Goal: Transaction & Acquisition: Purchase product/service

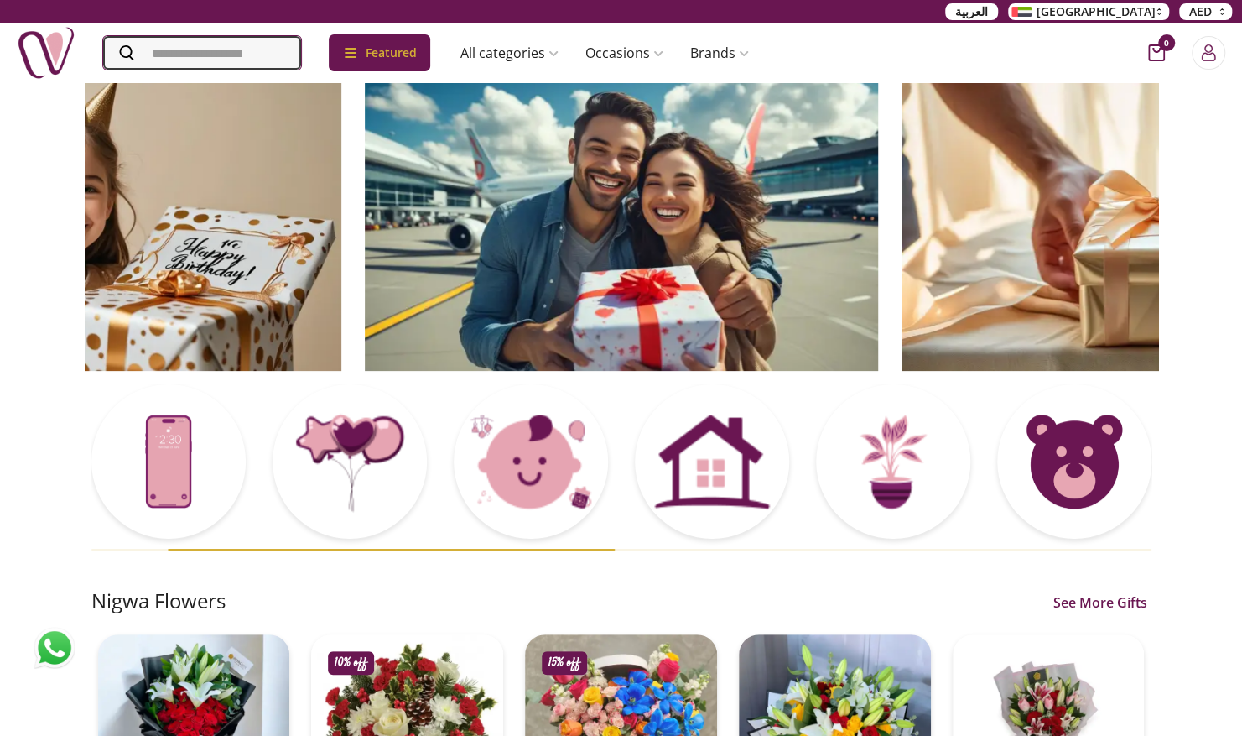
click at [174, 52] on input "Search" at bounding box center [202, 53] width 198 height 34
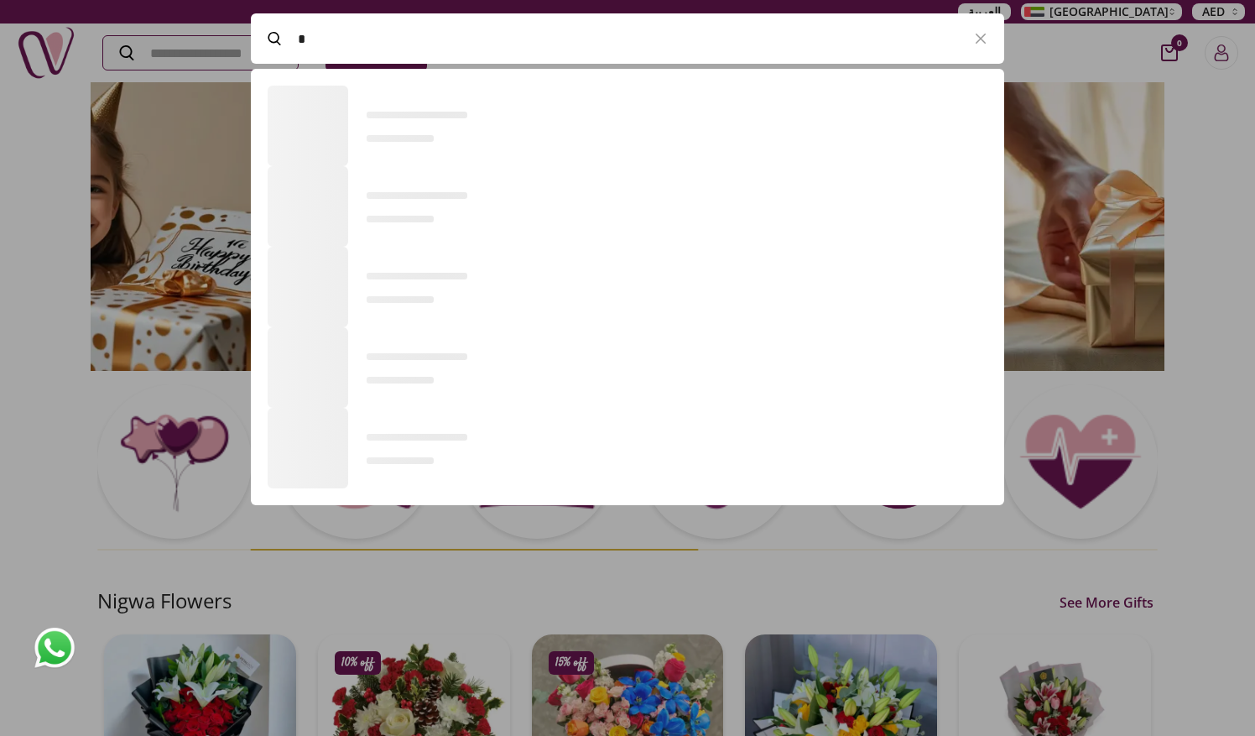
scroll to position [1, 1]
type input "*****"
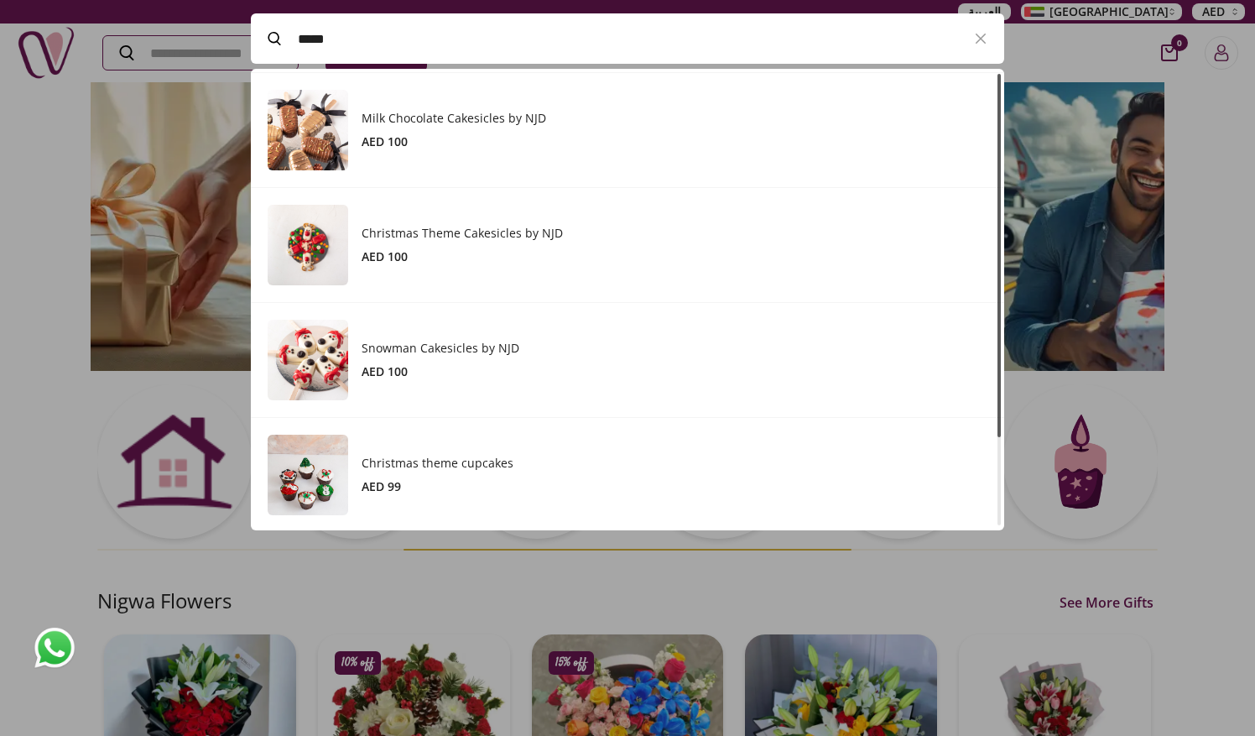
scroll to position [0, 0]
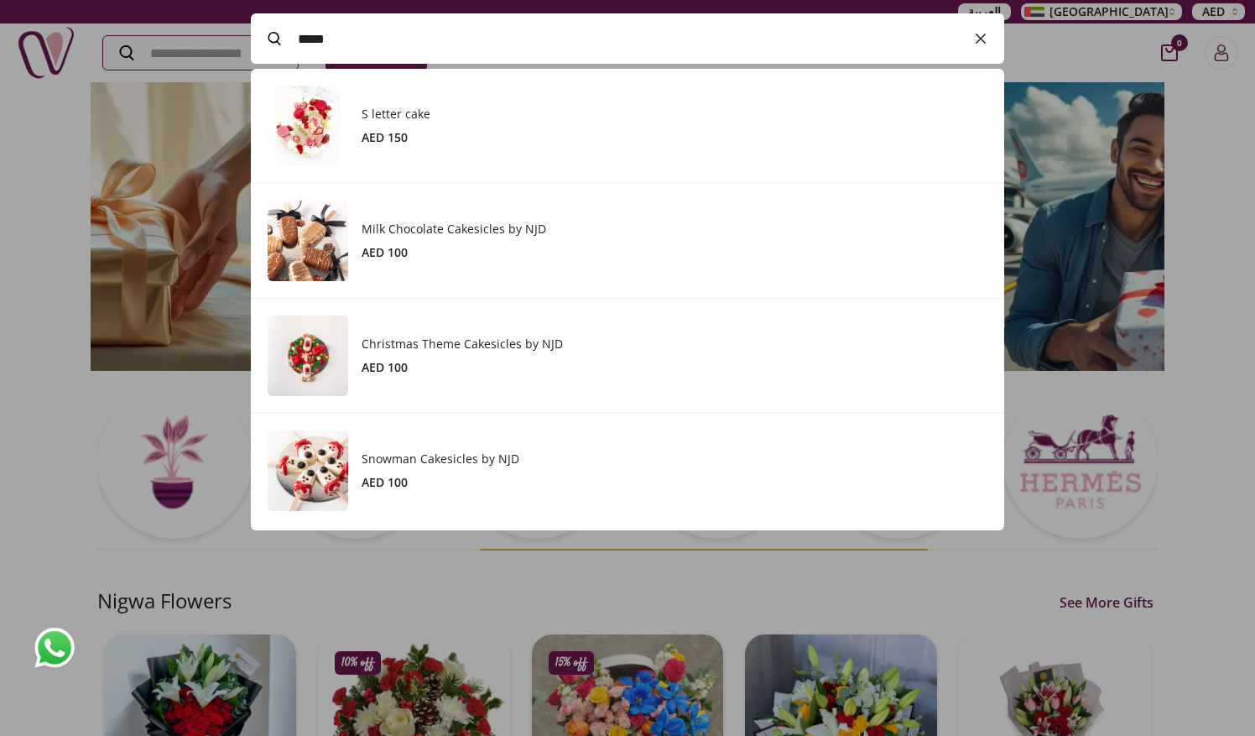
click at [990, 35] on icon "button" at bounding box center [980, 39] width 20 height 20
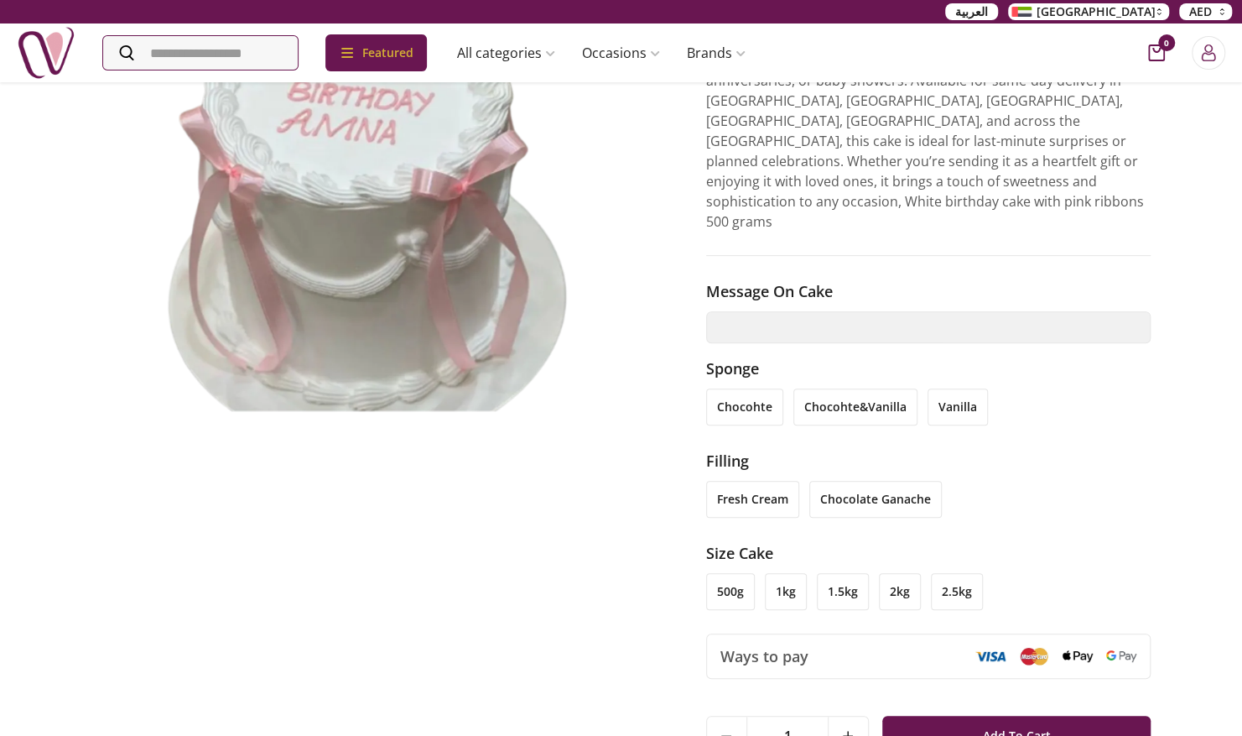
scroll to position [235, 0]
click at [965, 388] on li "vanilla" at bounding box center [958, 406] width 60 height 37
click at [872, 480] on li "chocolate ganache" at bounding box center [875, 498] width 133 height 37
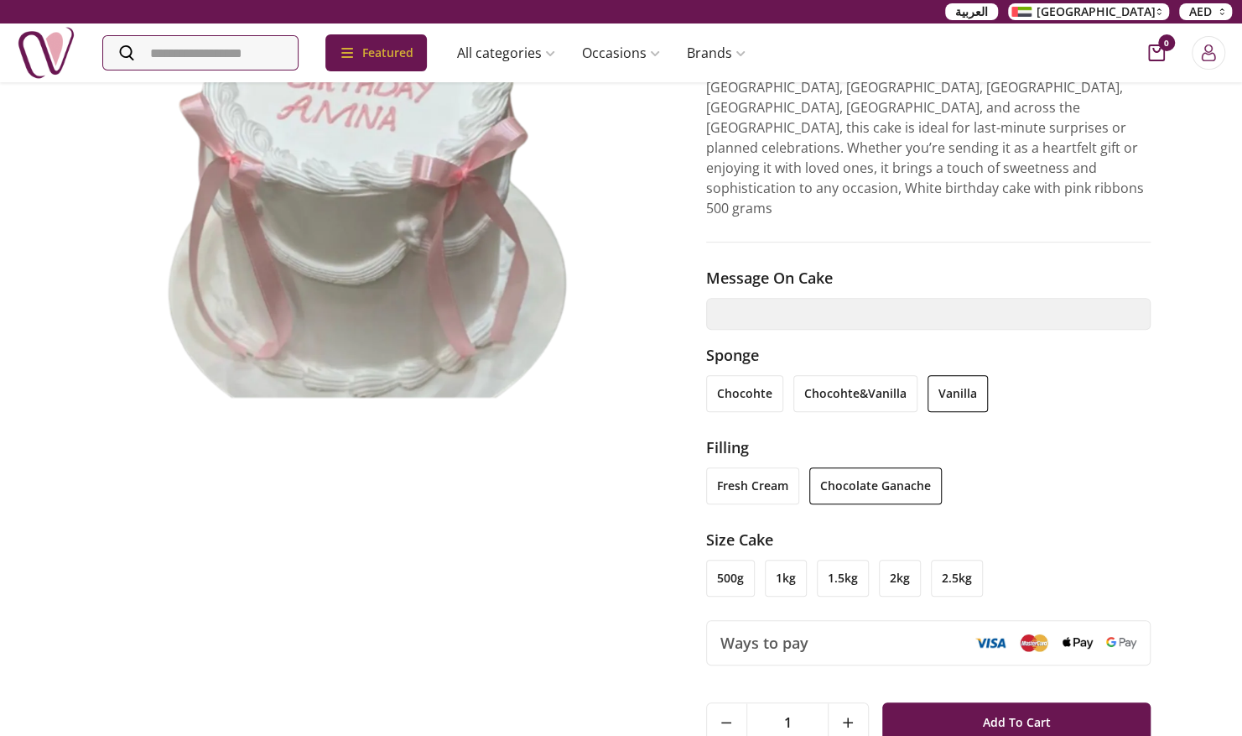
scroll to position [265, 0]
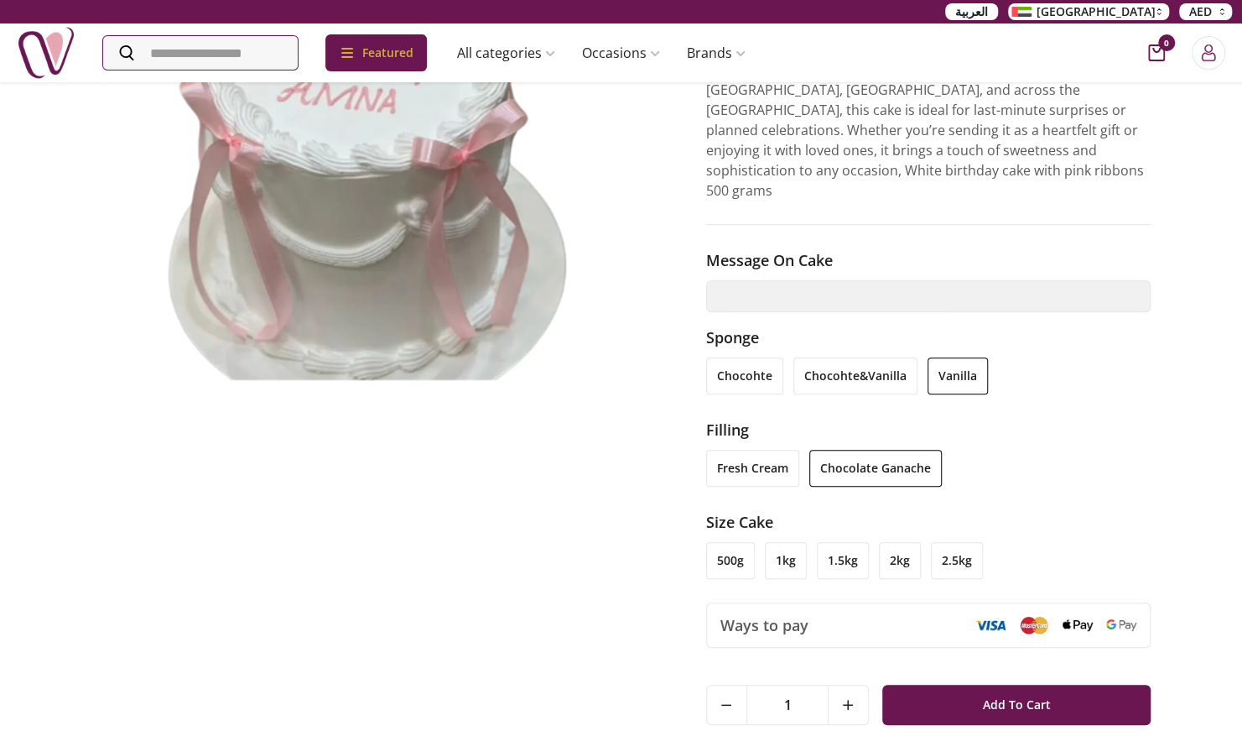
click at [722, 542] on li "500g" at bounding box center [730, 560] width 49 height 37
click at [885, 542] on li "2kg" at bounding box center [900, 560] width 42 height 37
click at [837, 542] on li "1.5kg" at bounding box center [843, 560] width 52 height 37
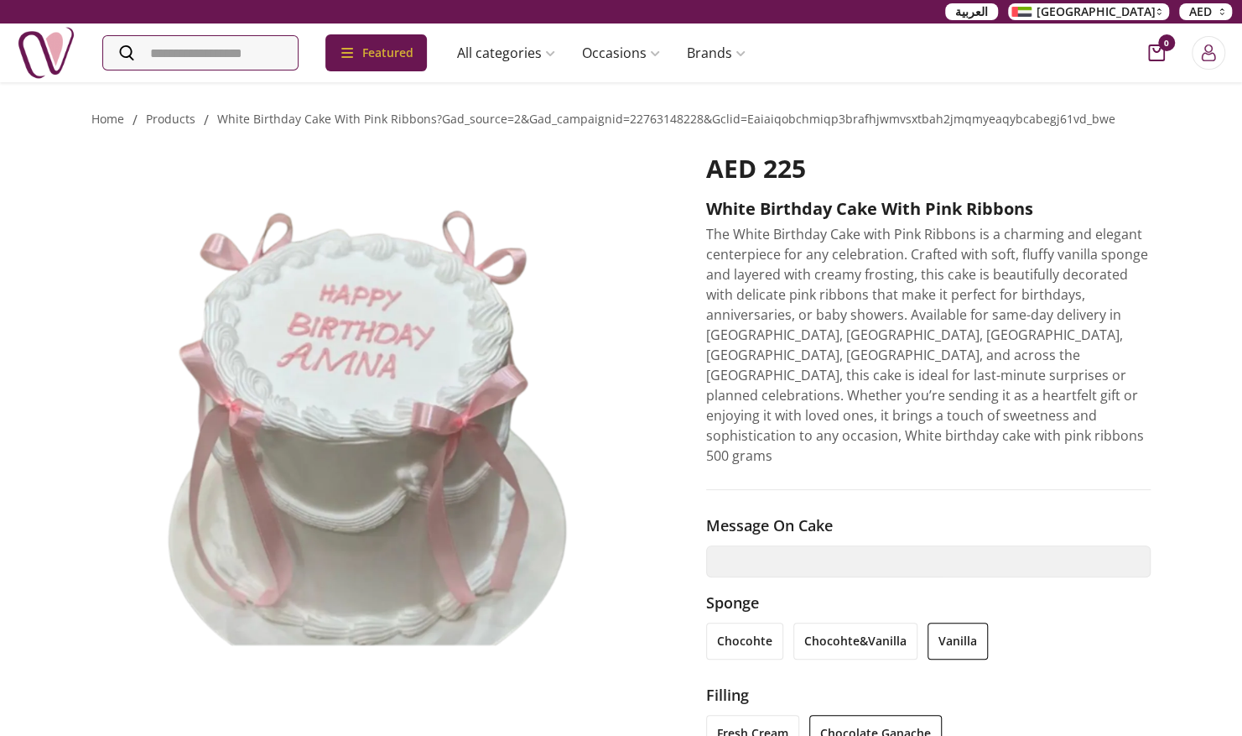
scroll to position [91, 0]
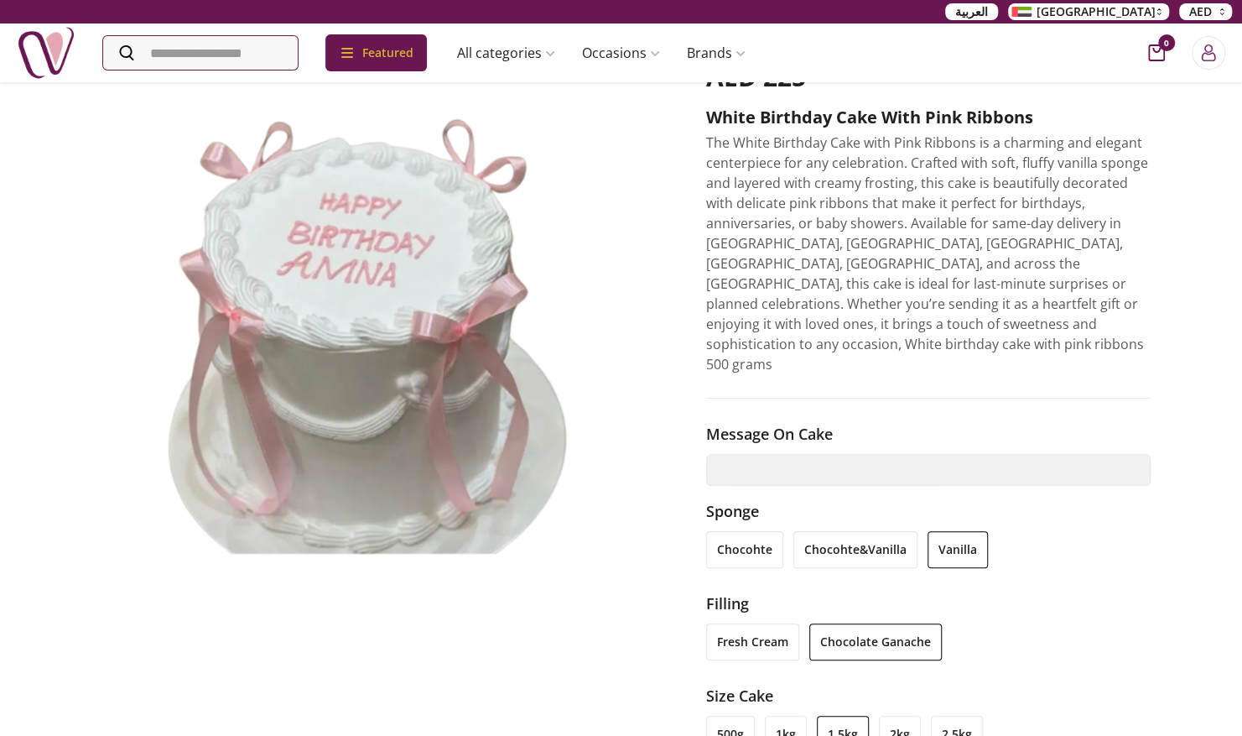
click at [788, 715] on li "1kg" at bounding box center [786, 733] width 42 height 37
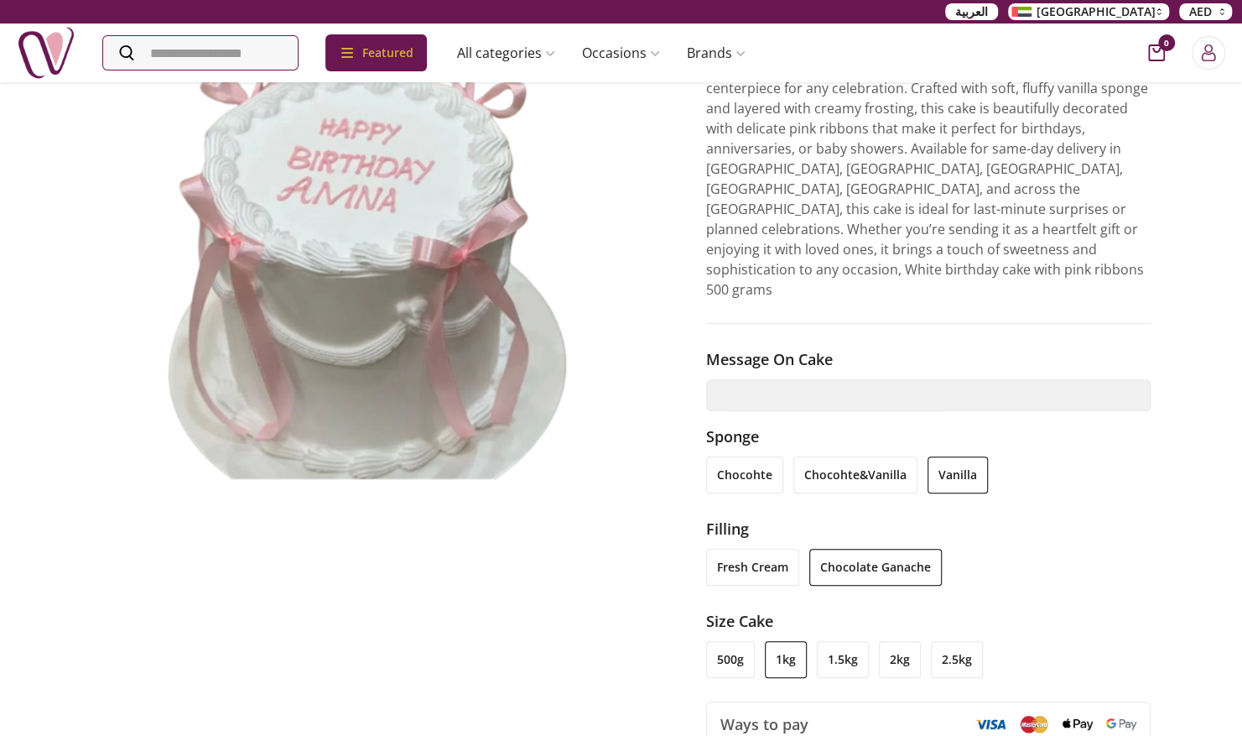
scroll to position [186, 0]
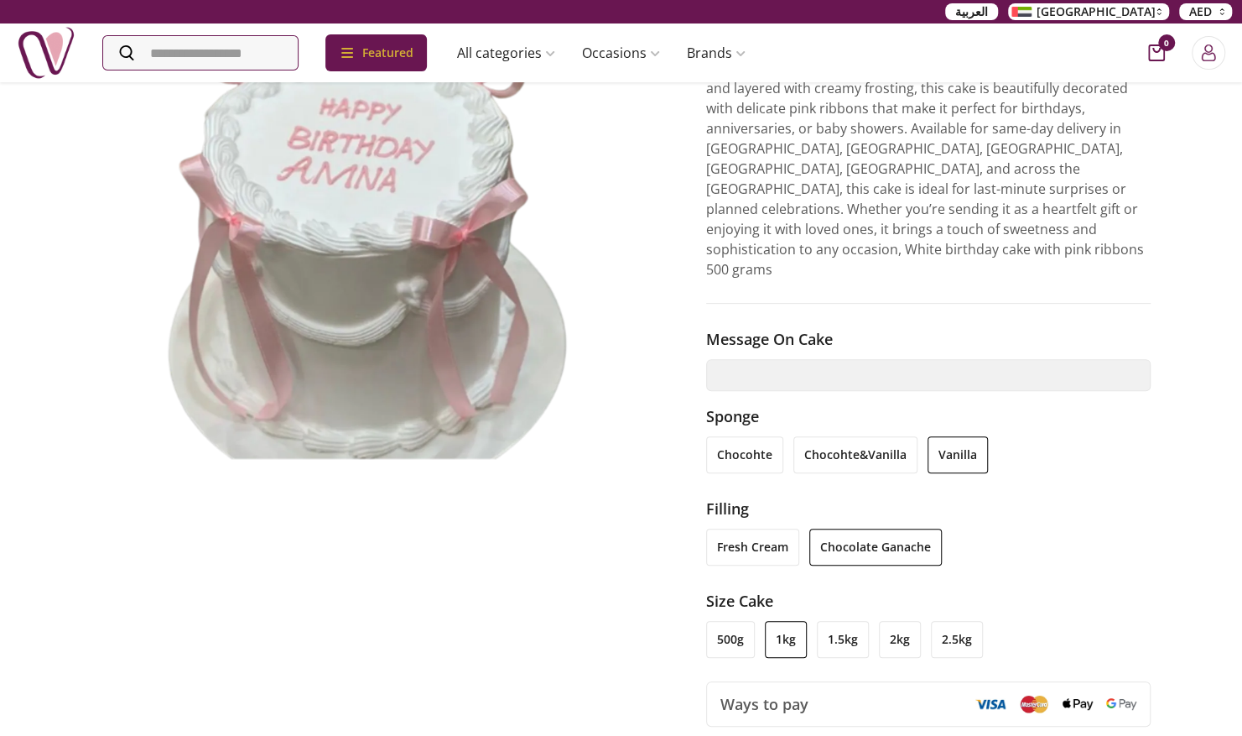
click at [734, 621] on li "500g" at bounding box center [730, 639] width 49 height 37
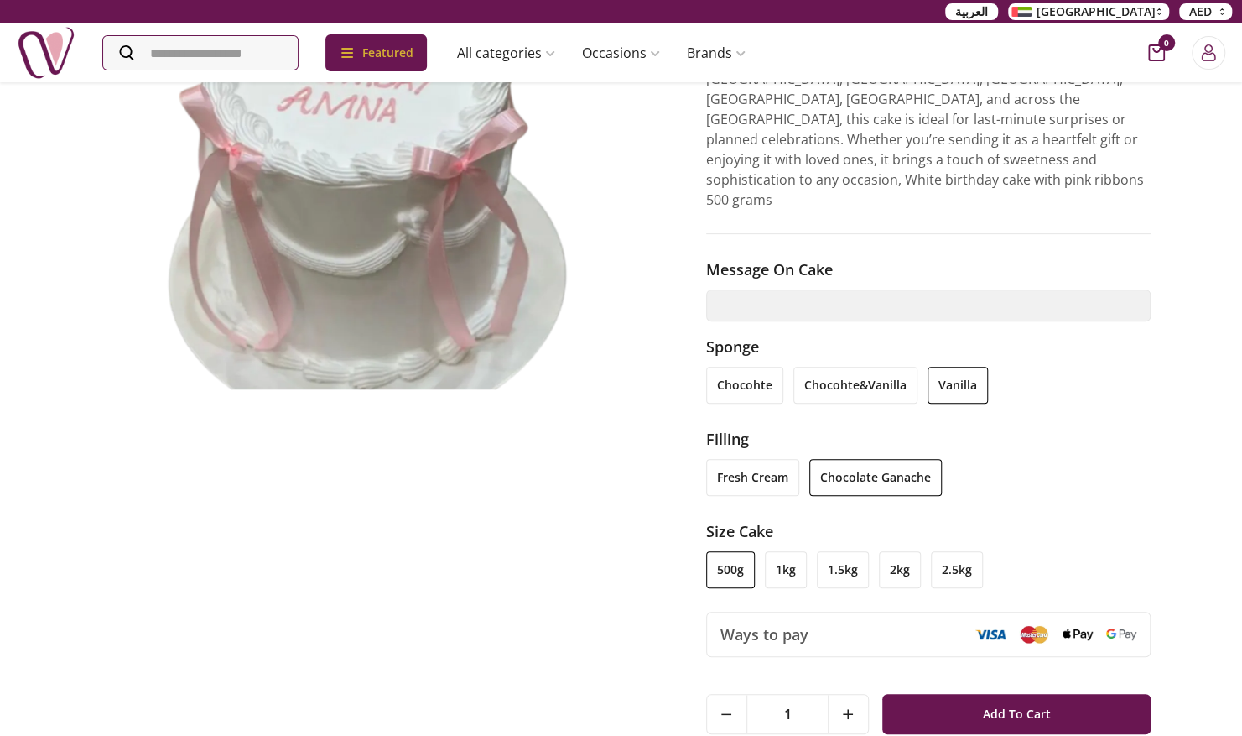
scroll to position [260, 0]
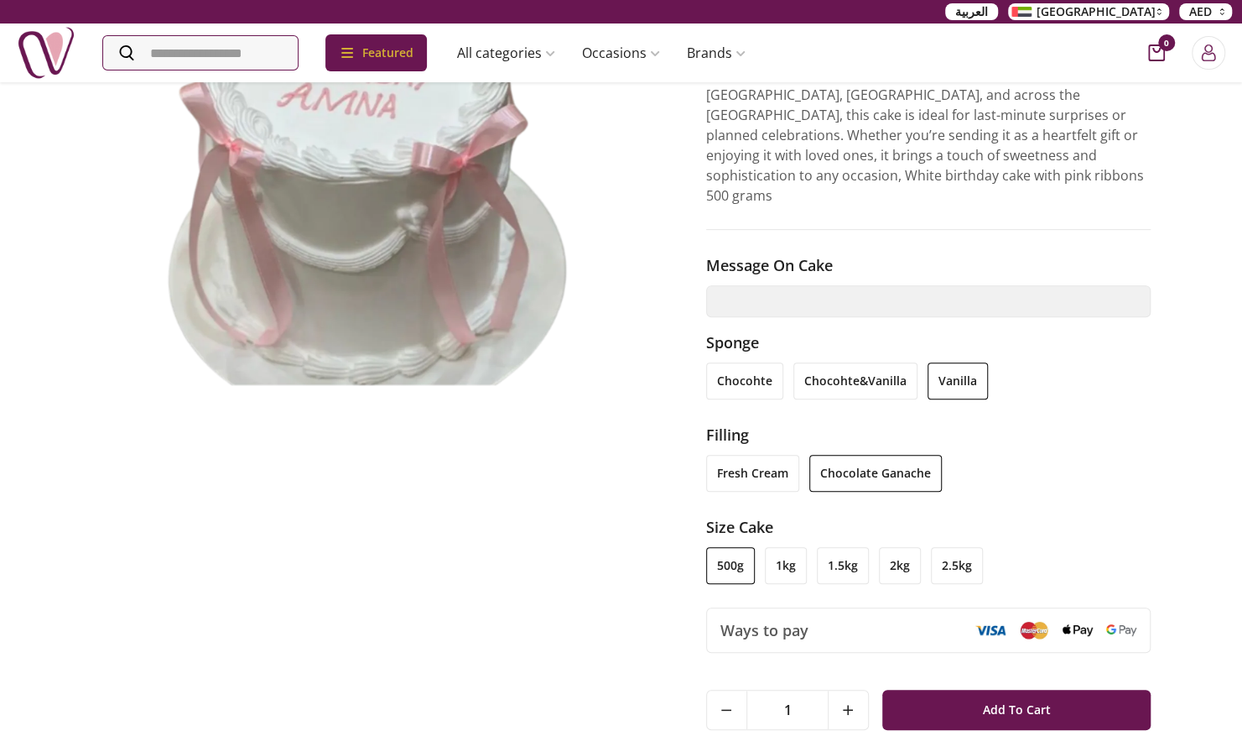
click at [830, 547] on li "1.5kg" at bounding box center [843, 565] width 52 height 37
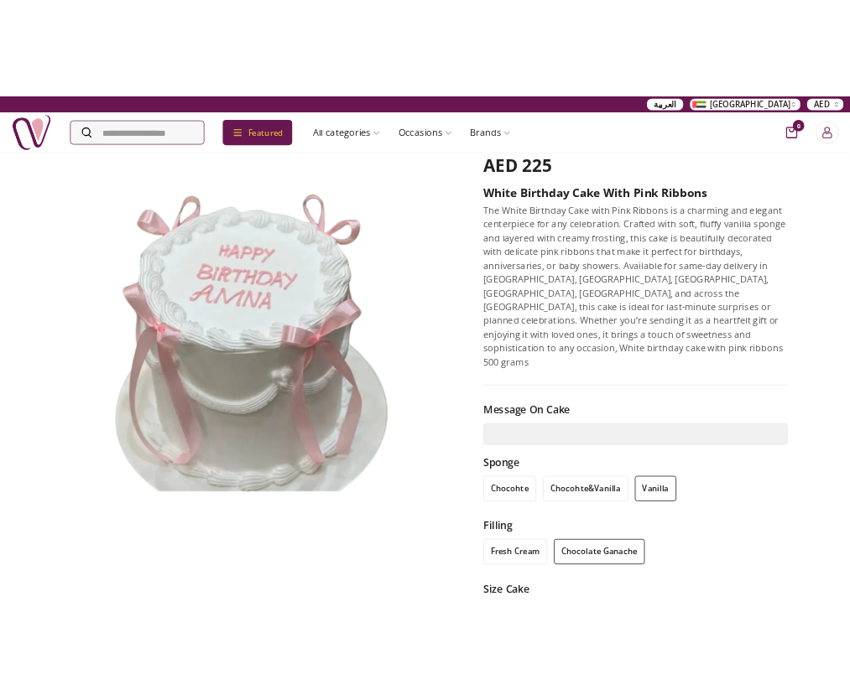
scroll to position [49, 0]
